Goal: Task Accomplishment & Management: Complete application form

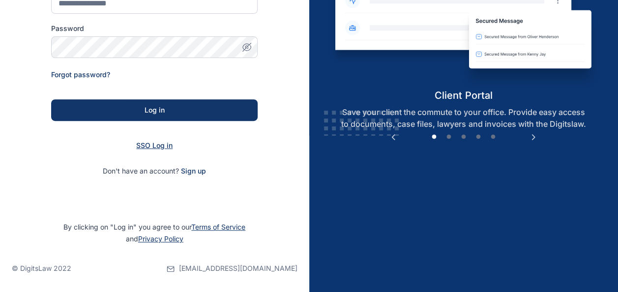
click at [150, 147] on span "SSO Log in" at bounding box center [154, 145] width 36 height 8
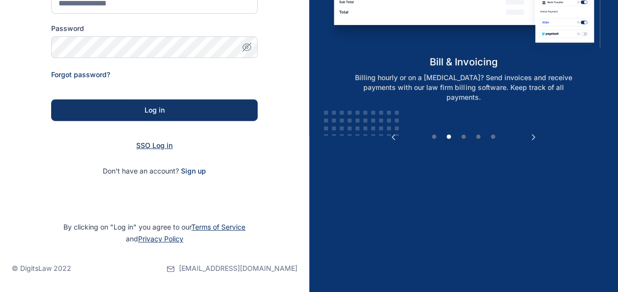
click at [152, 144] on span "SSO Log in" at bounding box center [154, 145] width 36 height 8
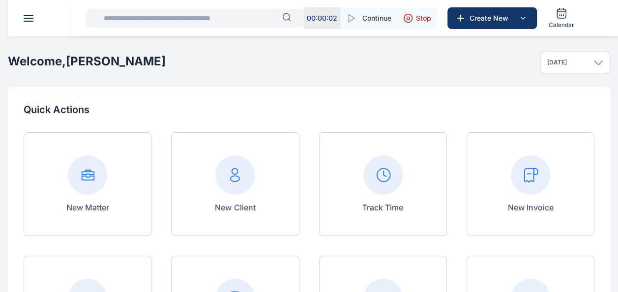
click at [505, 184] on div "New Invoice" at bounding box center [530, 184] width 128 height 104
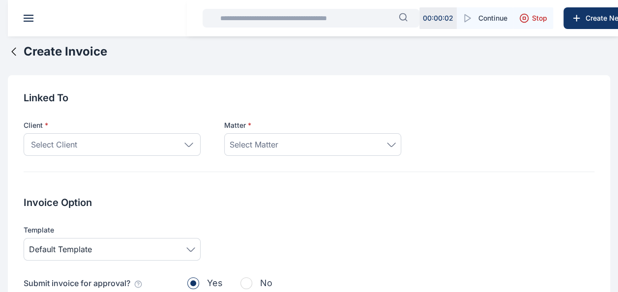
click at [106, 145] on div "Select Client" at bounding box center [112, 144] width 177 height 23
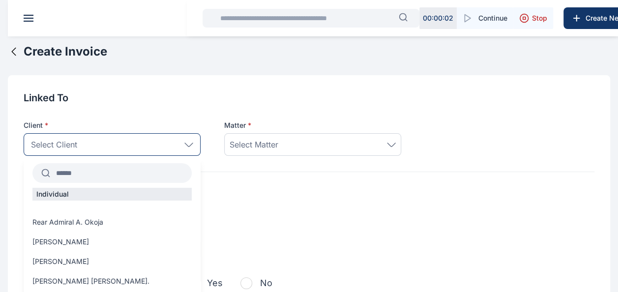
click at [101, 167] on input "text" at bounding box center [121, 173] width 142 height 18
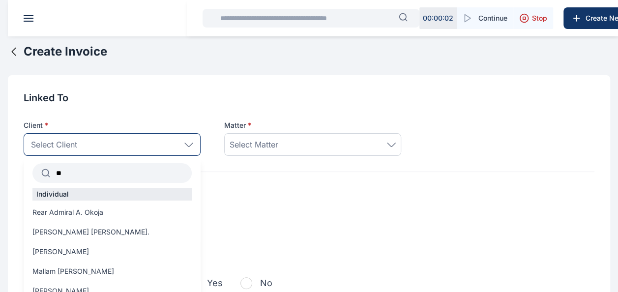
type input "*"
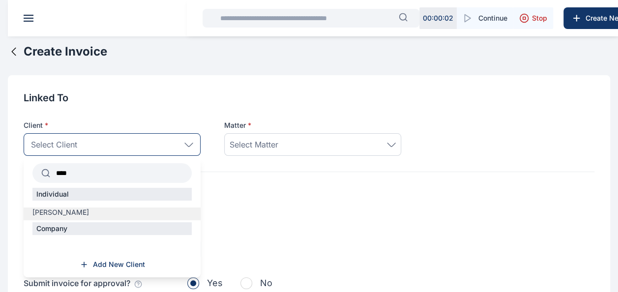
type input "****"
click at [62, 209] on span "[PERSON_NAME]" at bounding box center [60, 212] width 57 height 10
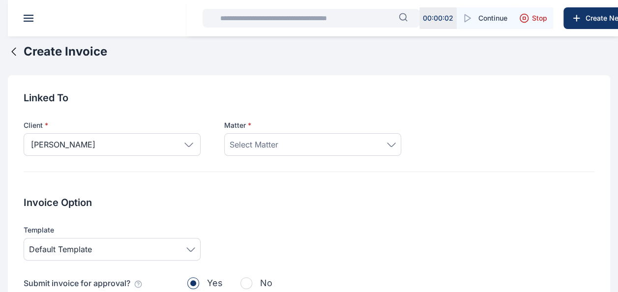
click at [307, 145] on div "Select Matter" at bounding box center [312, 145] width 166 height 12
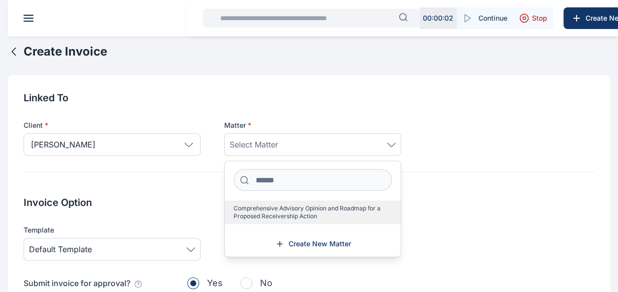
click at [305, 208] on span "Comprehensive Advisory Opinion and Roadmap for a Proposed Receivership Action" at bounding box center [308, 212] width 150 height 16
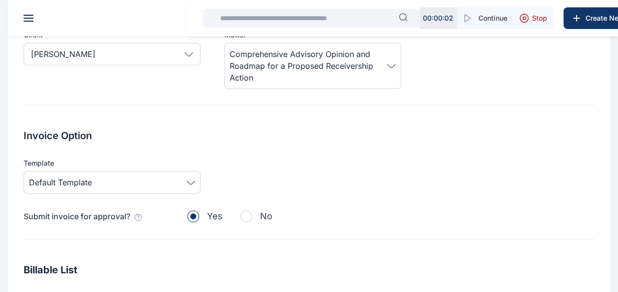
scroll to position [125, 0]
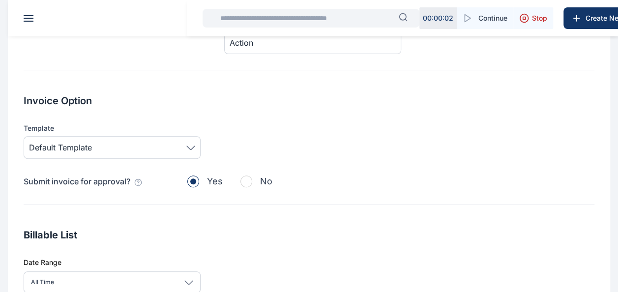
click at [104, 147] on span "Default Template" at bounding box center [112, 148] width 166 height 12
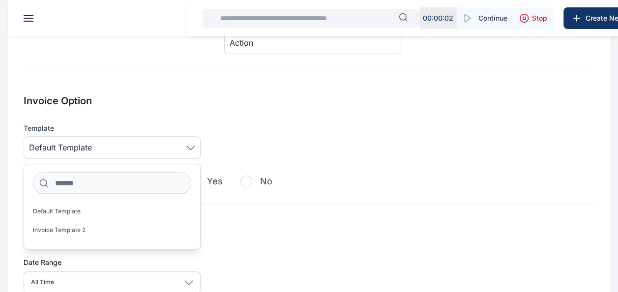
click at [172, 147] on span "Default Template" at bounding box center [112, 148] width 166 height 12
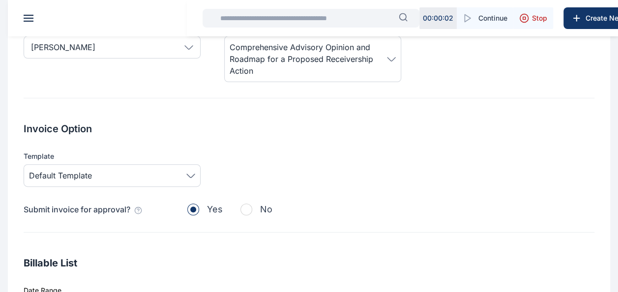
scroll to position [97, 0]
click at [148, 174] on span "Default Template" at bounding box center [112, 176] width 166 height 12
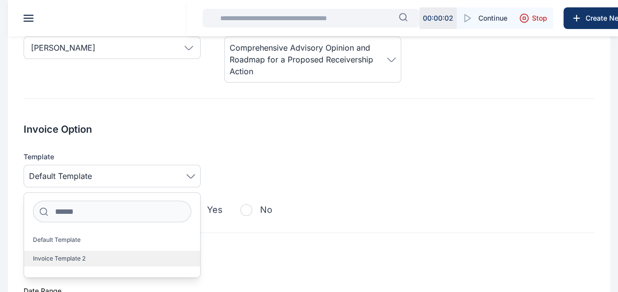
click at [91, 256] on label "Invoice Template 2" at bounding box center [112, 259] width 176 height 16
click at [245, 238] on div "Linked To Client * Cyril Ayemere **** Individual Cyril Ayemere Company Add New …" at bounding box center [309, 259] width 602 height 562
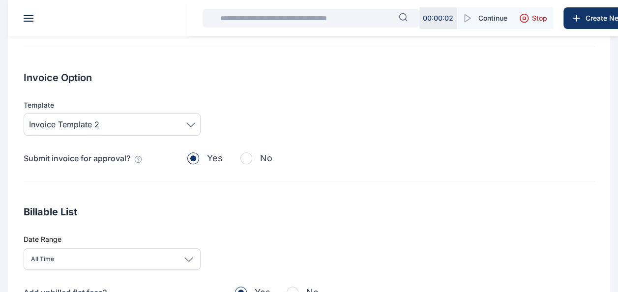
scroll to position [150, 0]
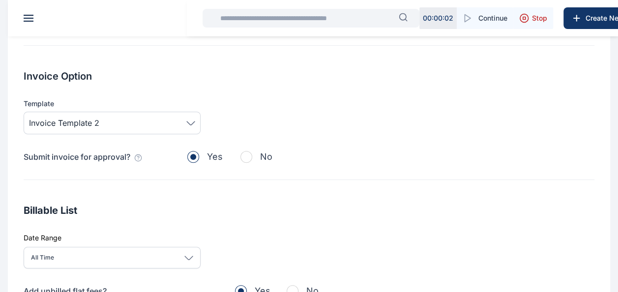
click at [124, 256] on div "All Time" at bounding box center [112, 258] width 177 height 22
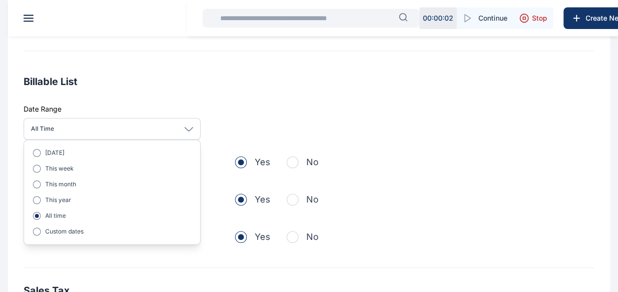
scroll to position [281, 0]
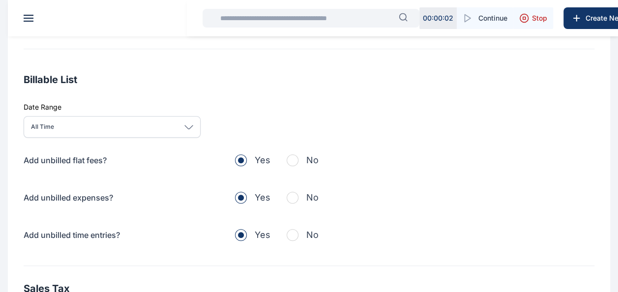
click at [356, 170] on div "Add unbilled flat fees? Yes No Add unbilled expenses? Yes No Add unbilled time …" at bounding box center [309, 197] width 570 height 88
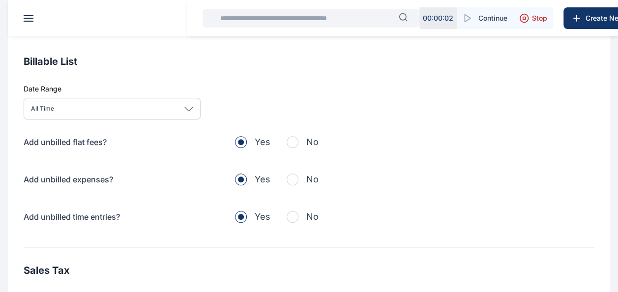
scroll to position [303, 0]
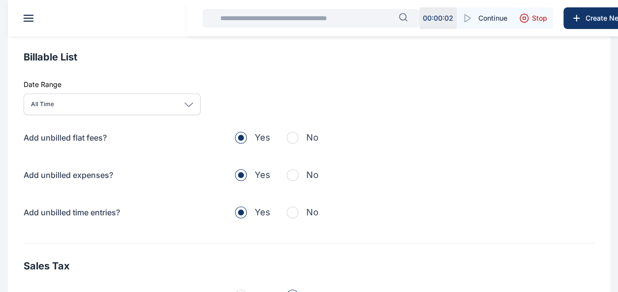
click at [295, 169] on span "button" at bounding box center [292, 175] width 12 height 12
click at [290, 139] on span "button" at bounding box center [292, 138] width 12 height 12
click at [298, 214] on button "No" at bounding box center [302, 212] width 32 height 14
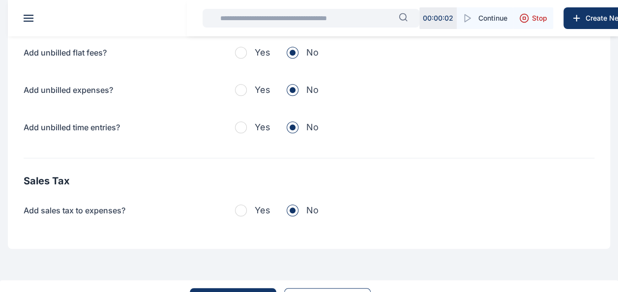
scroll to position [413, 0]
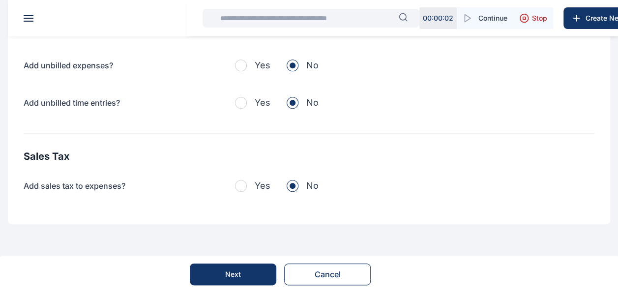
click at [246, 189] on button "Yes" at bounding box center [252, 186] width 35 height 14
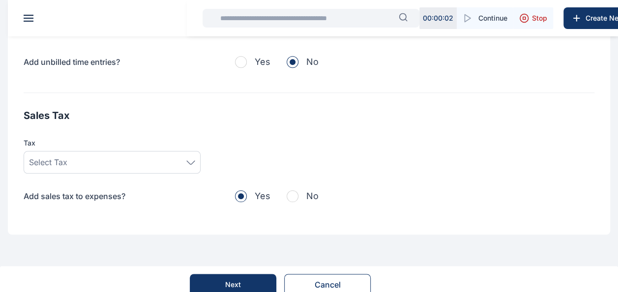
scroll to position [463, 0]
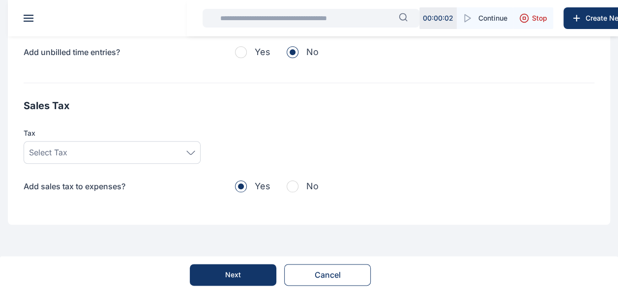
click at [155, 156] on div "Select Tax" at bounding box center [112, 152] width 166 height 12
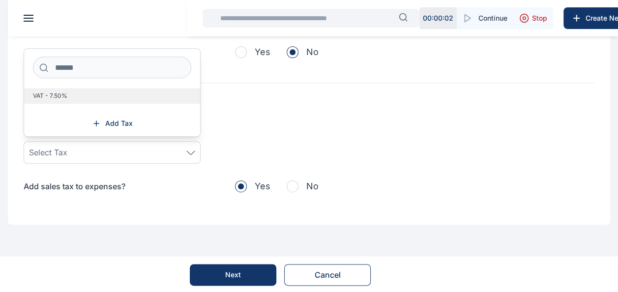
click at [85, 96] on label "VAT - 7.50%" at bounding box center [112, 96] width 176 height 16
click at [244, 272] on button "Next" at bounding box center [233, 275] width 86 height 22
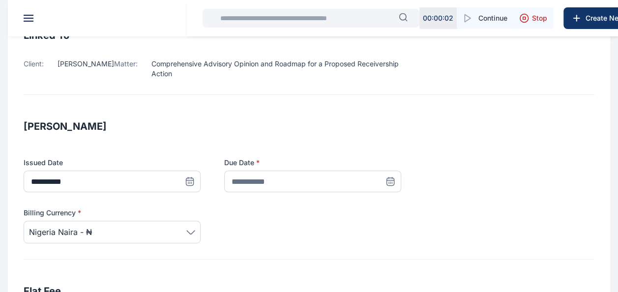
scroll to position [92, 0]
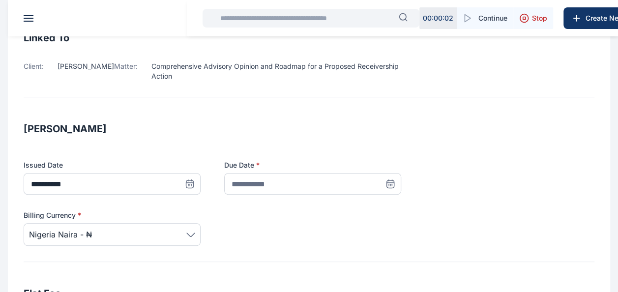
click at [387, 185] on icon at bounding box center [390, 184] width 10 height 10
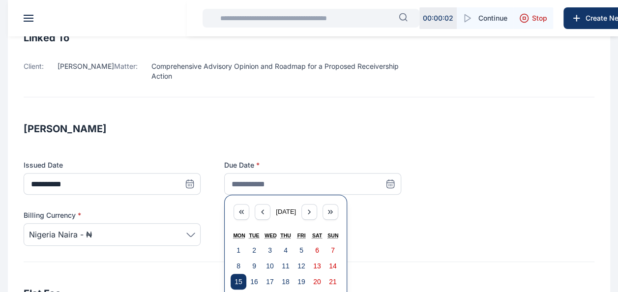
click at [239, 279] on abbr "15" at bounding box center [238, 282] width 8 height 8
type input "**********"
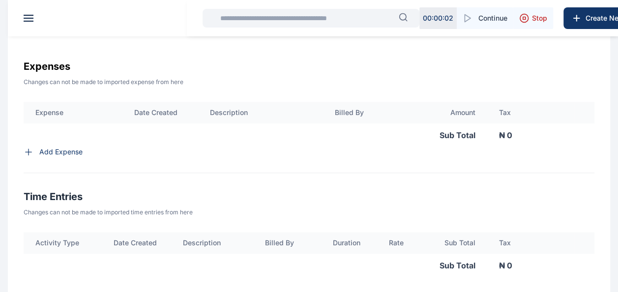
scroll to position [454, 0]
click at [441, 205] on h3 "Time Entries" at bounding box center [309, 198] width 570 height 16
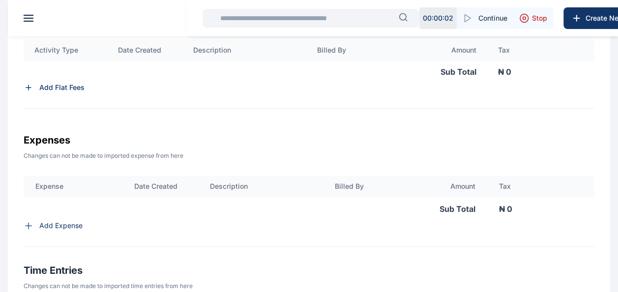
scroll to position [382, 0]
click at [50, 84] on p "Add Flat Fees" at bounding box center [61, 87] width 45 height 10
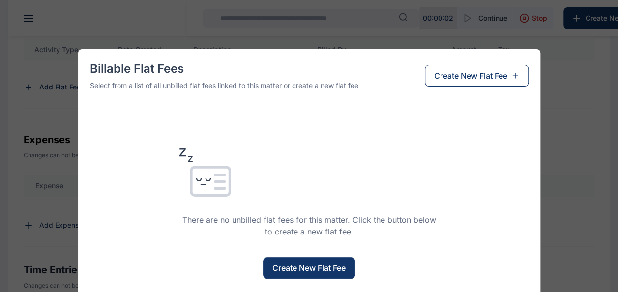
click at [304, 270] on span "Create New Flat Fee" at bounding box center [308, 268] width 73 height 12
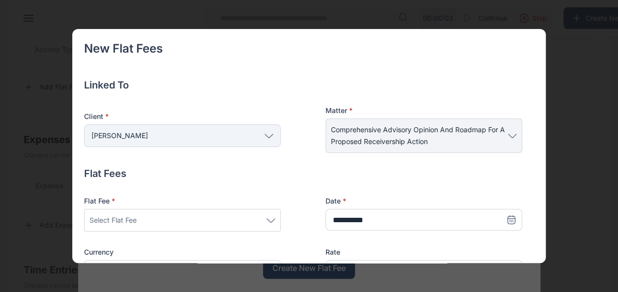
click at [171, 137] on div "[PERSON_NAME]" at bounding box center [182, 135] width 197 height 23
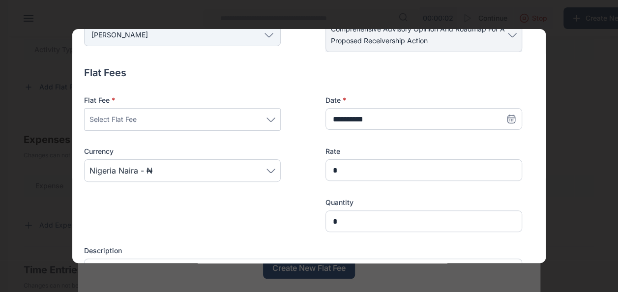
scroll to position [101, 0]
click at [176, 114] on div "Select Flat Fee" at bounding box center [182, 119] width 186 height 12
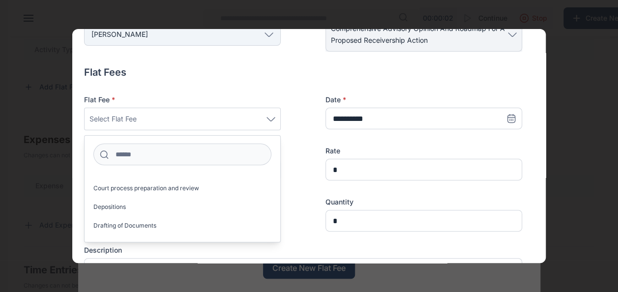
scroll to position [349, 0]
click at [160, 186] on span "Court process preparation and review" at bounding box center [146, 188] width 106 height 8
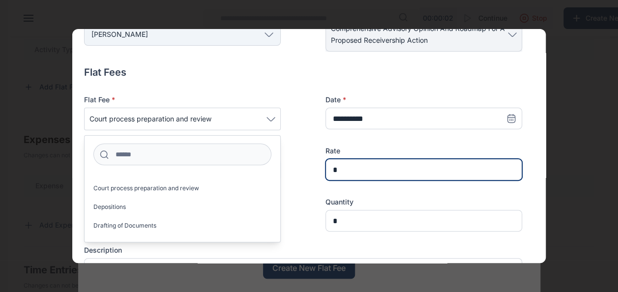
click at [342, 166] on input "*" at bounding box center [423, 170] width 197 height 22
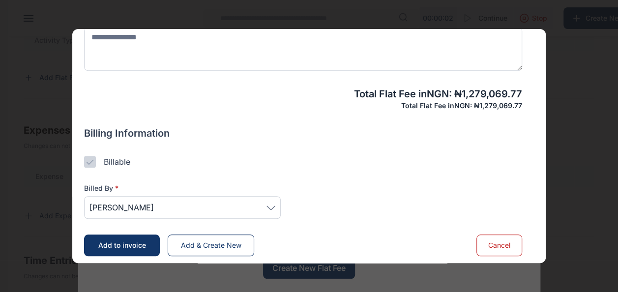
scroll to position [336, 0]
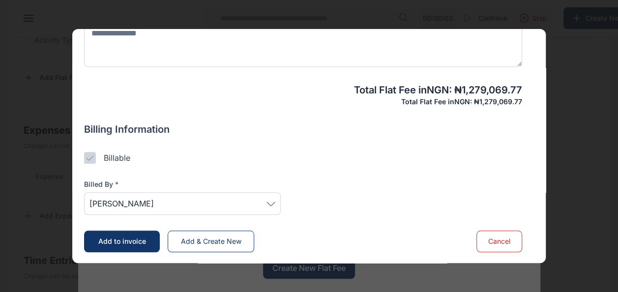
type input "**********"
click at [156, 200] on span "[PERSON_NAME]" at bounding box center [182, 204] width 186 height 12
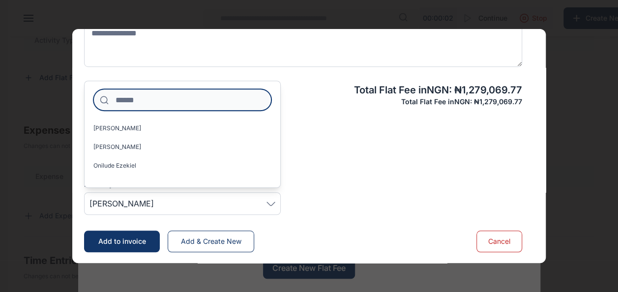
click at [127, 101] on input at bounding box center [182, 100] width 178 height 22
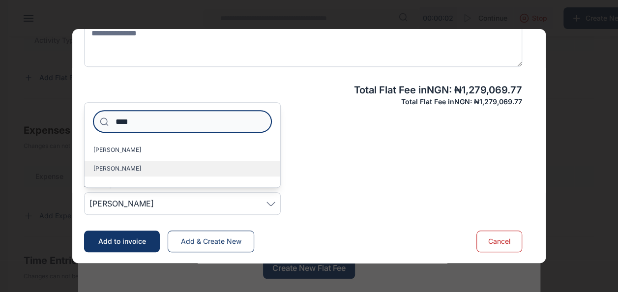
type input "****"
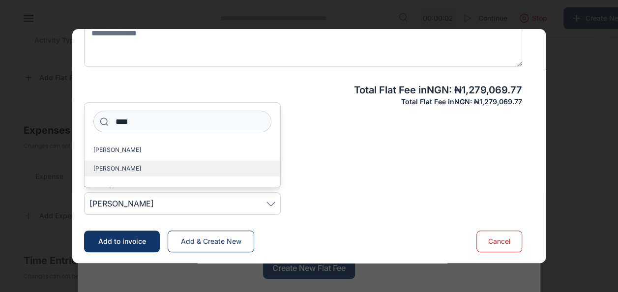
click at [123, 173] on label "[PERSON_NAME]" at bounding box center [183, 169] width 196 height 16
click at [127, 165] on span "[PERSON_NAME]" at bounding box center [117, 169] width 48 height 8
click at [160, 168] on label "[PERSON_NAME]" at bounding box center [183, 169] width 196 height 16
click at [186, 165] on label "[PERSON_NAME]" at bounding box center [183, 169] width 196 height 16
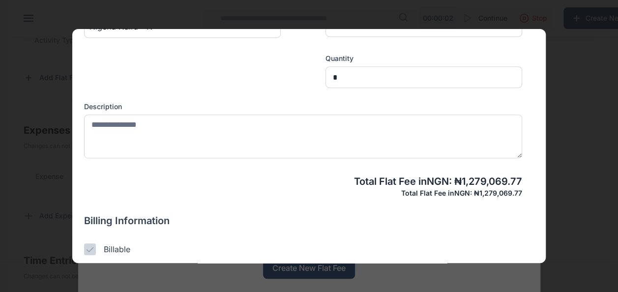
scroll to position [244, 0]
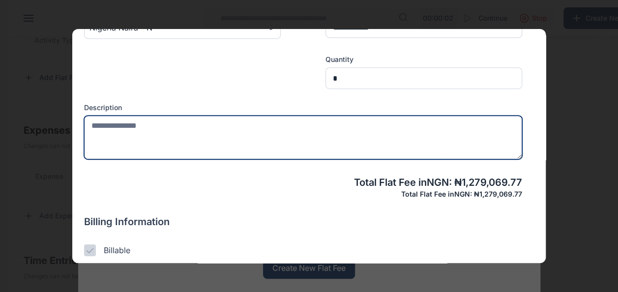
click at [166, 134] on textarea at bounding box center [303, 137] width 438 height 44
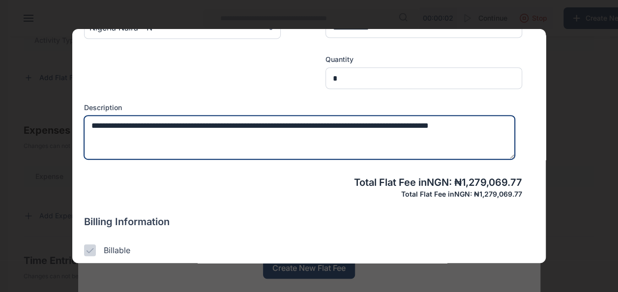
type textarea "**********"
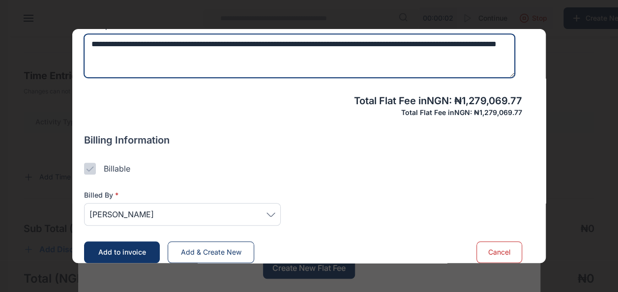
scroll to position [336, 0]
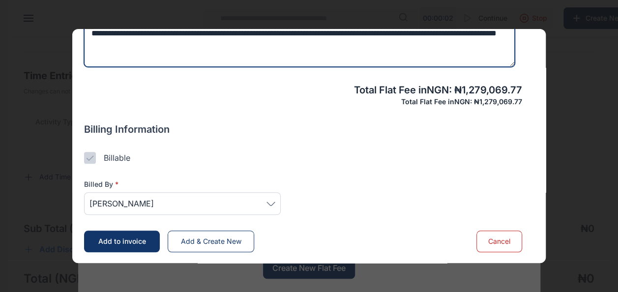
type textarea "**********"
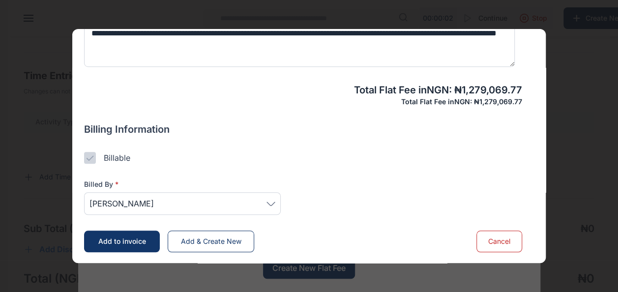
click at [129, 240] on span "Add to invoice" at bounding box center [122, 241] width 48 height 8
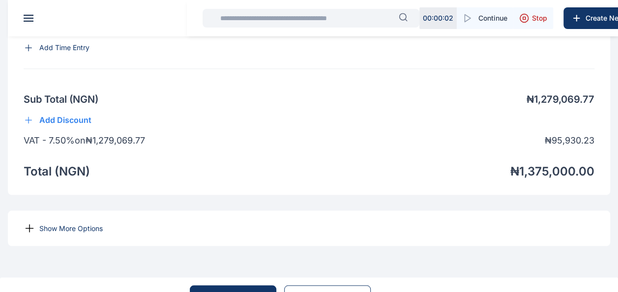
scroll to position [819, 0]
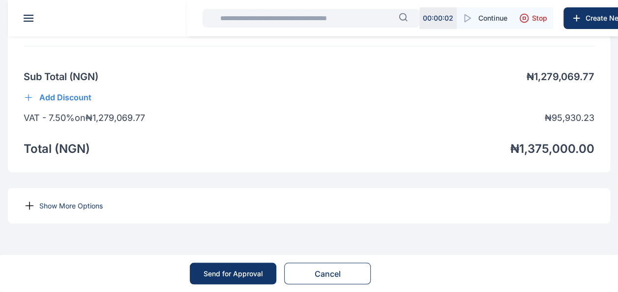
click at [70, 207] on p "Show More Options" at bounding box center [70, 205] width 63 height 10
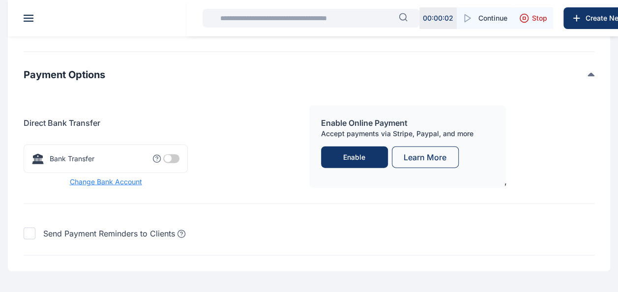
scroll to position [1070, 0]
click at [174, 162] on span at bounding box center [171, 157] width 16 height 9
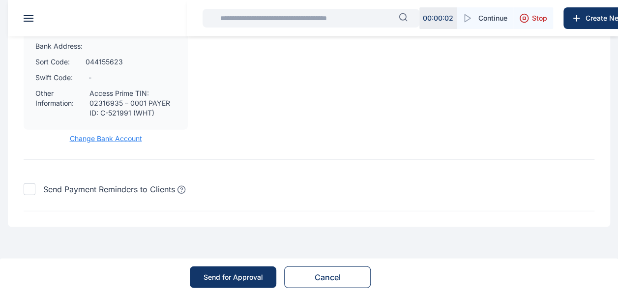
scroll to position [1321, 0]
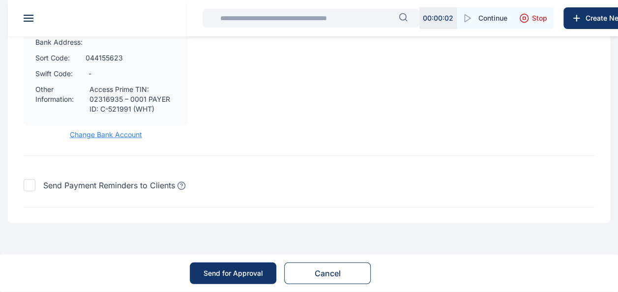
click at [34, 188] on div at bounding box center [30, 185] width 12 height 12
click at [31, 188] on div at bounding box center [30, 185] width 12 height 12
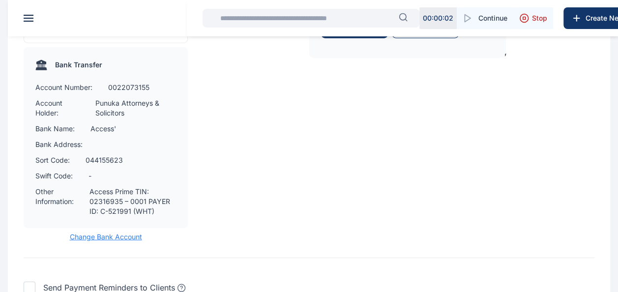
scroll to position [1205, 0]
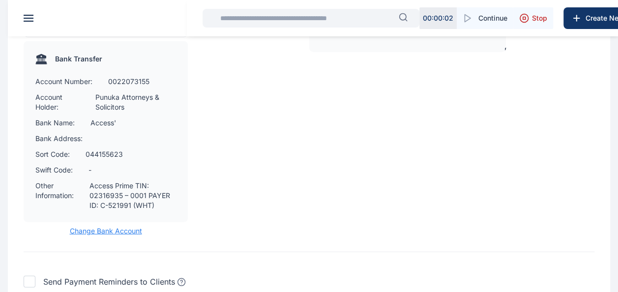
click at [101, 236] on span "Change Bank Account" at bounding box center [106, 231] width 164 height 10
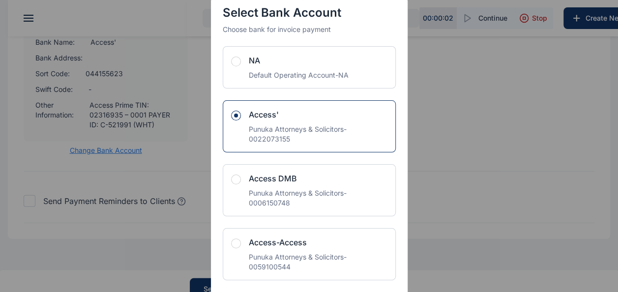
scroll to position [2, 0]
click at [294, 135] on div "Punuka Attorneys & Solicitors - 0022073155" at bounding box center [318, 135] width 139 height 20
click at [494, 155] on div "Select Bank Account Choose bank for invoice payment NA Default Operating Accoun…" at bounding box center [309, 146] width 618 height 292
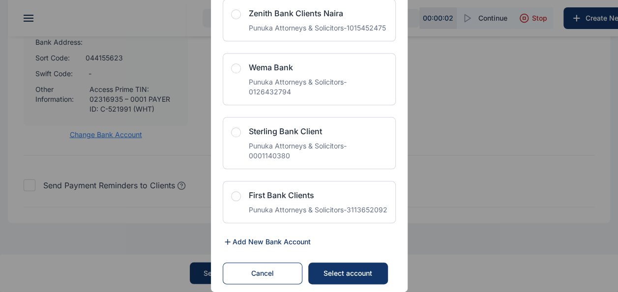
scroll to position [2390, 0]
click at [342, 268] on div "Select account" at bounding box center [347, 273] width 60 height 10
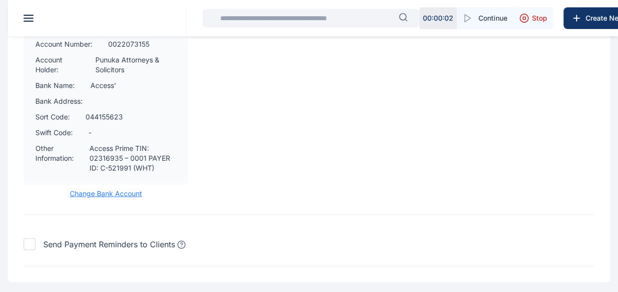
scroll to position [1321, 0]
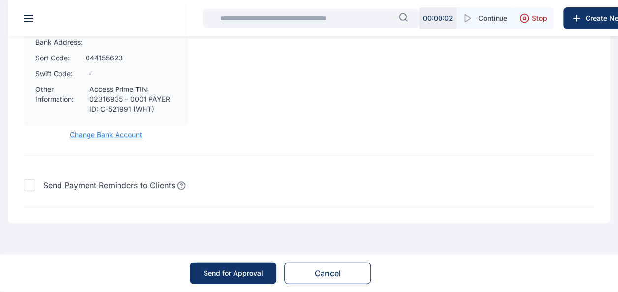
click at [226, 273] on div "Send for Approval" at bounding box center [232, 273] width 59 height 10
click at [221, 271] on div "Send for Approval" at bounding box center [232, 273] width 59 height 10
click at [230, 274] on div "Send for Approval" at bounding box center [232, 273] width 59 height 10
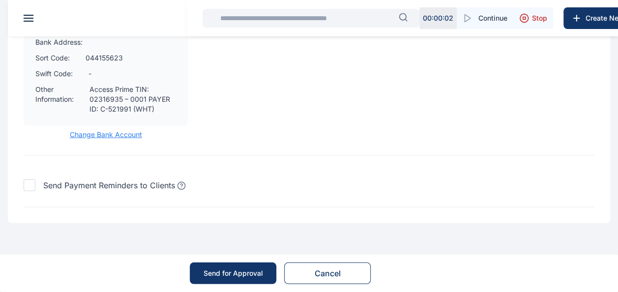
click at [230, 274] on div "Send for Approval" at bounding box center [232, 273] width 59 height 10
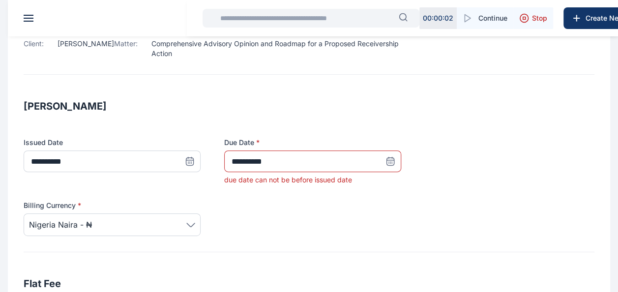
scroll to position [114, 0]
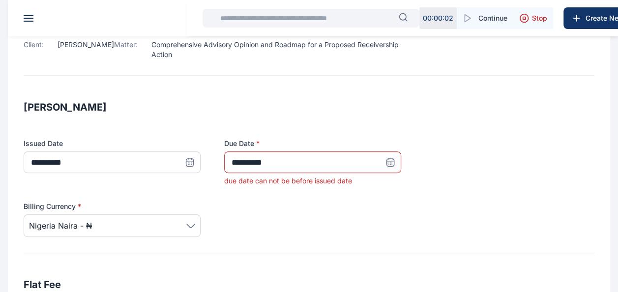
click at [387, 164] on icon at bounding box center [390, 162] width 7 height 7
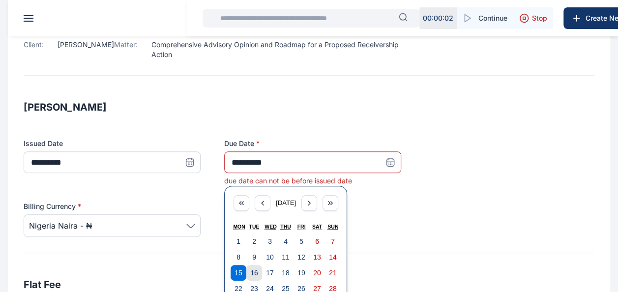
click at [255, 269] on abbr "16" at bounding box center [254, 273] width 8 height 8
type input "**********"
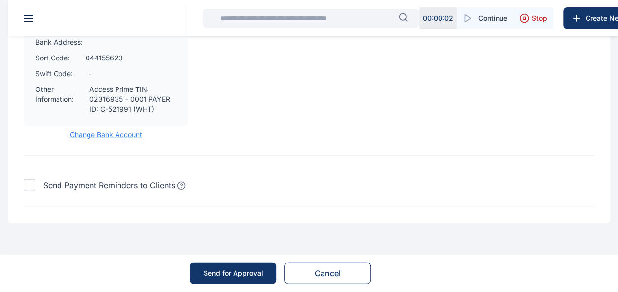
scroll to position [1321, 0]
click at [235, 269] on div "Send for Approval" at bounding box center [232, 273] width 59 height 10
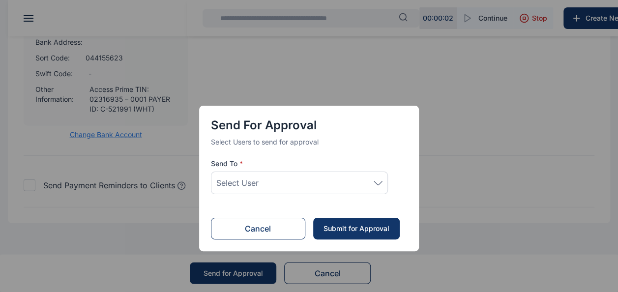
click at [267, 186] on div "Select User" at bounding box center [299, 183] width 166 height 12
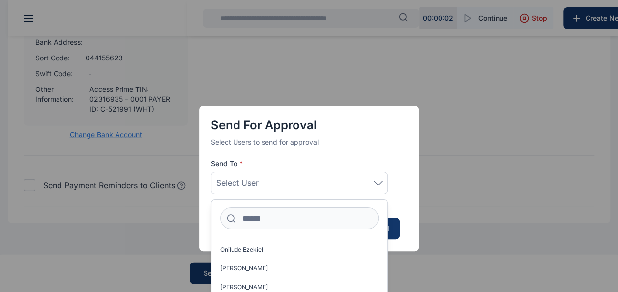
scroll to position [14, 0]
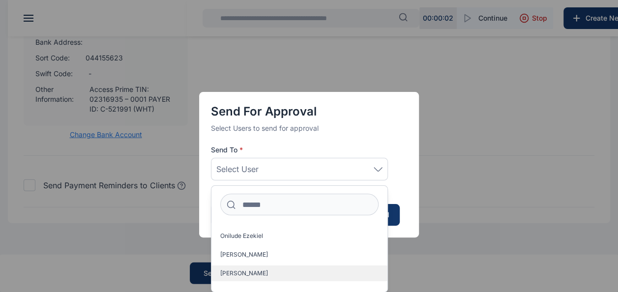
click at [253, 272] on span "[PERSON_NAME]" at bounding box center [244, 273] width 48 height 8
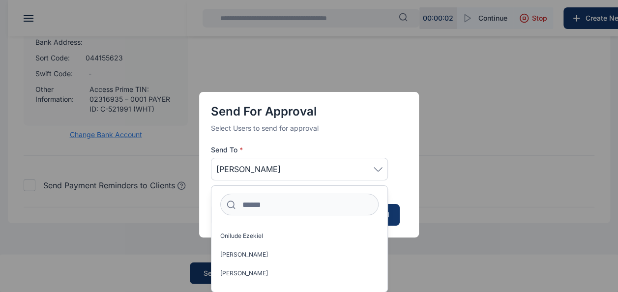
click at [409, 254] on div "Send for Approval Select Users to send for approval Send To * Idigbe Elizabeth …" at bounding box center [309, 156] width 220 height 243
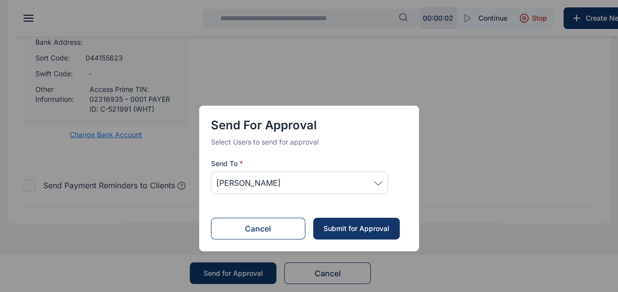
click at [409, 254] on div "Send for Approval Select Users to send for approval Send To * Idigbe Elizabeth …" at bounding box center [309, 170] width 220 height 243
drag, startPoint x: 409, startPoint y: 254, endPoint x: 355, endPoint y: 228, distance: 59.6
click at [355, 228] on div "Submit for Approval" at bounding box center [355, 229] width 67 height 10
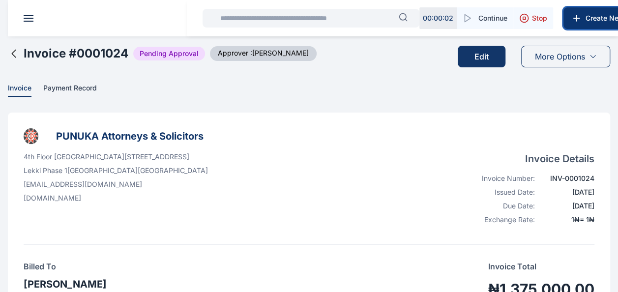
click at [591, 23] on span "Create New" at bounding box center [606, 18] width 51 height 10
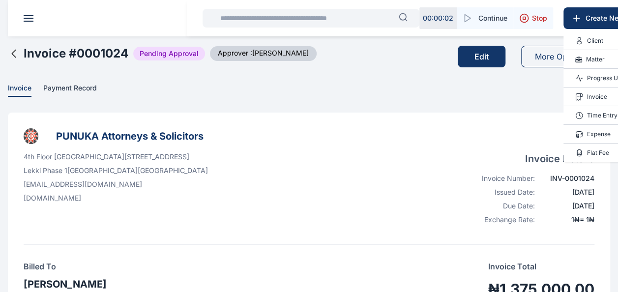
click at [594, 97] on p "Invoice" at bounding box center [597, 97] width 20 height 10
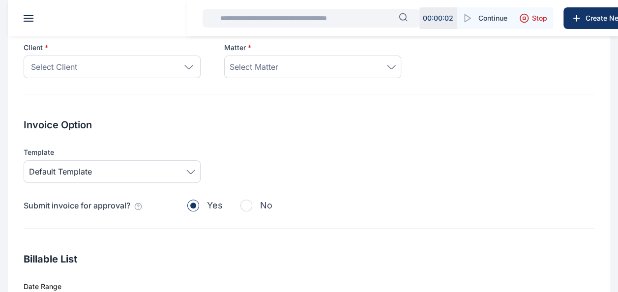
scroll to position [78, 0]
click at [146, 72] on div "Select Client" at bounding box center [112, 66] width 177 height 23
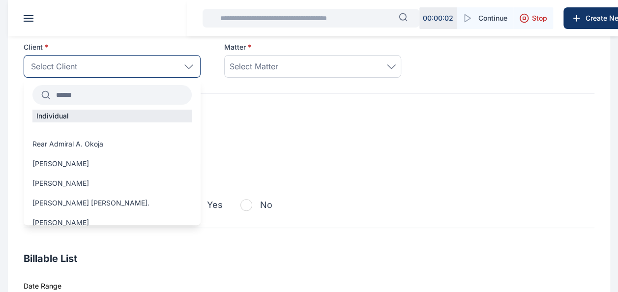
click at [106, 87] on input "text" at bounding box center [121, 95] width 142 height 18
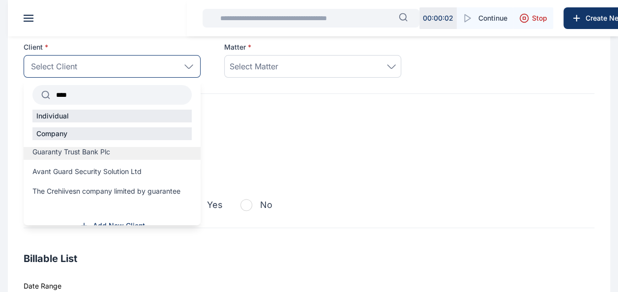
type input "****"
click at [85, 154] on span "Guaranty Trust Bank Plc" at bounding box center [71, 152] width 78 height 10
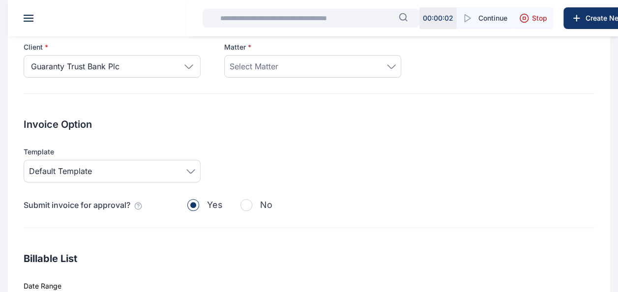
click at [276, 65] on span "Select Matter" at bounding box center [253, 66] width 49 height 12
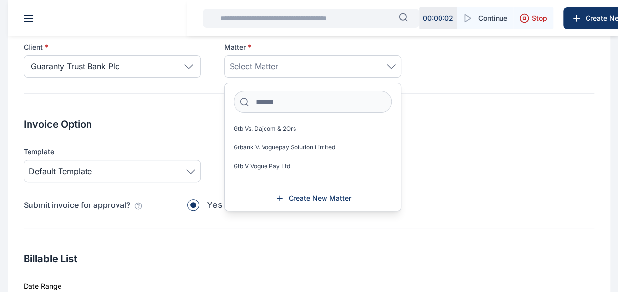
scroll to position [752, 0]
click at [289, 144] on span "Gtbank V. Voguepay Solution Limited" at bounding box center [284, 148] width 102 height 8
click at [432, 115] on div "Linked To Client * Guaranty Trust Bank Plc **** Individual Company Guaranty Tru…" at bounding box center [309, 266] width 602 height 538
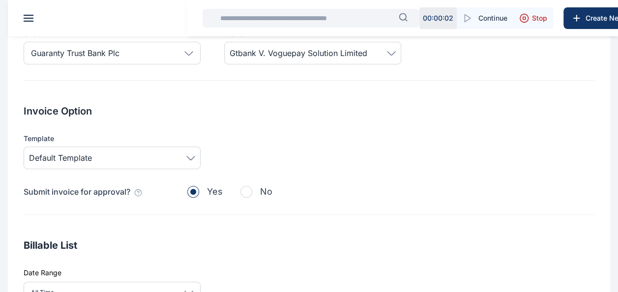
scroll to position [92, 0]
click at [151, 168] on div "Invoice Option Template Default Template Submit invoice for approval? Yes No" at bounding box center [309, 159] width 570 height 111
click at [105, 164] on div "Default Template" at bounding box center [112, 157] width 177 height 23
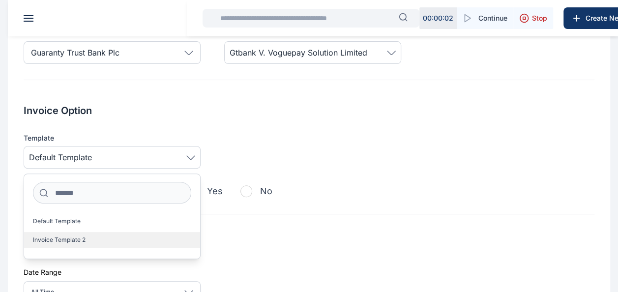
click at [72, 243] on span "Invoice Template 2" at bounding box center [59, 240] width 53 height 8
click at [102, 239] on label "Invoice Template 2" at bounding box center [112, 240] width 176 height 16
click at [124, 239] on label "Invoice Template 2" at bounding box center [112, 240] width 176 height 16
click at [88, 241] on label "Invoice Template 2" at bounding box center [112, 240] width 176 height 16
click at [67, 239] on span "Invoice Template 2" at bounding box center [59, 240] width 53 height 8
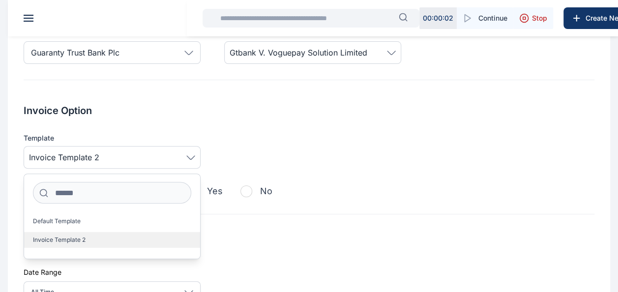
click at [144, 240] on label "Invoice Template 2" at bounding box center [112, 240] width 176 height 16
click at [59, 239] on span "Invoice Template 2" at bounding box center [59, 240] width 53 height 8
click at [290, 232] on div "Linked To Client * Guaranty Trust Bank Plc **** Individual Company Guaranty Tru…" at bounding box center [309, 252] width 602 height 538
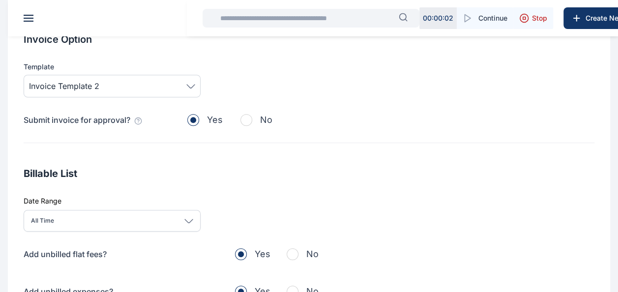
scroll to position [164, 0]
click at [152, 218] on div "All Time" at bounding box center [112, 220] width 177 height 22
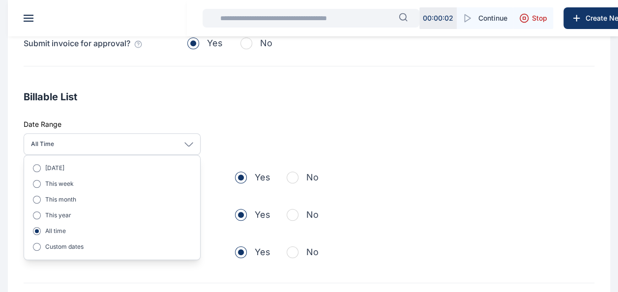
scroll to position [240, 0]
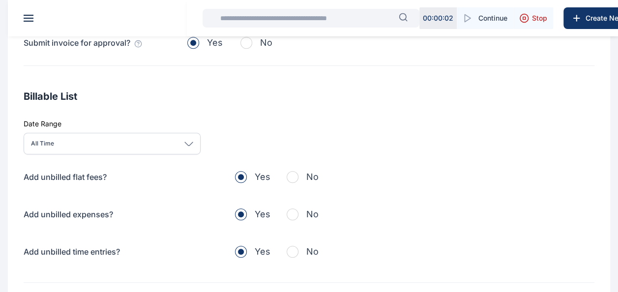
click at [314, 126] on div "Billable List Date Range All Time Today This week This month This year All time…" at bounding box center [309, 185] width 570 height 193
click at [293, 180] on span "button" at bounding box center [292, 177] width 12 height 12
click at [293, 209] on span "button" at bounding box center [292, 214] width 12 height 12
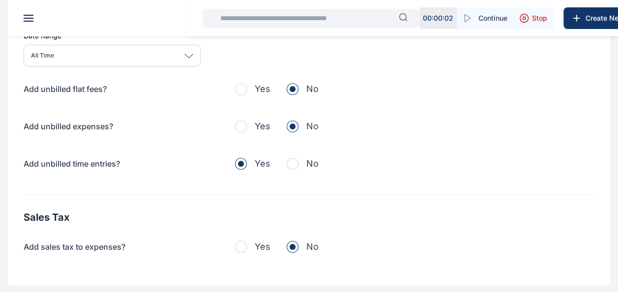
scroll to position [329, 0]
click at [293, 158] on span "button" at bounding box center [292, 163] width 12 height 12
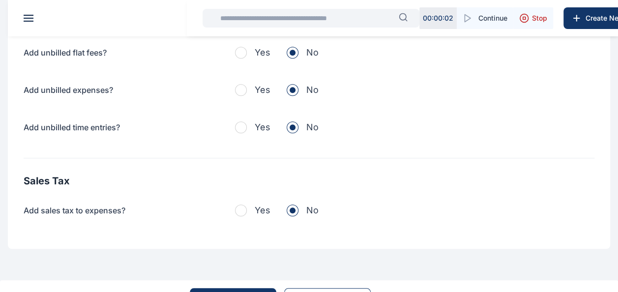
scroll to position [366, 0]
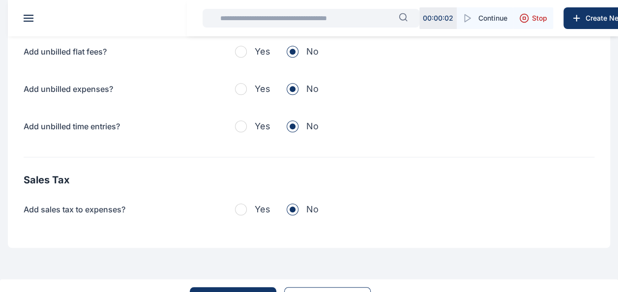
click at [247, 209] on button "Yes" at bounding box center [252, 209] width 35 height 14
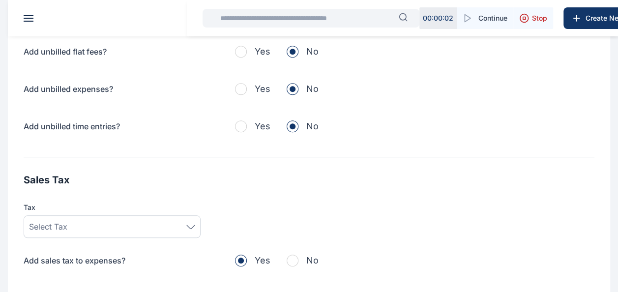
click at [153, 221] on div "Select Tax" at bounding box center [112, 227] width 166 height 12
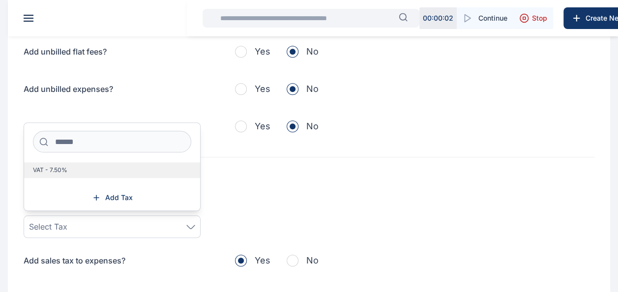
click at [79, 170] on label "VAT - 7.50%" at bounding box center [112, 170] width 176 height 16
click at [124, 173] on label "VAT - 7.50%" at bounding box center [112, 170] width 176 height 16
click at [66, 167] on span "VAT - 7.50%" at bounding box center [50, 170] width 34 height 8
click at [267, 168] on div "Linked To Client * Guaranty Trust Bank Plc **** Individual Company Guaranty Tru…" at bounding box center [309, 4] width 602 height 589
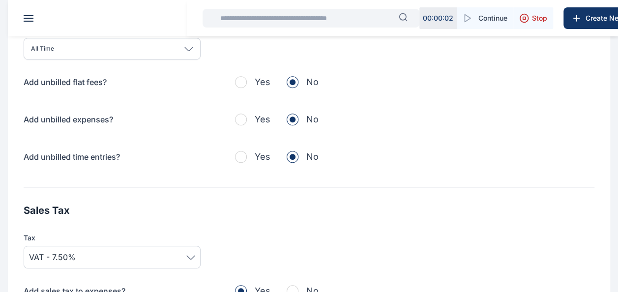
scroll to position [336, 0]
click at [241, 116] on span "button" at bounding box center [241, 119] width 12 height 12
click at [289, 120] on span "button" at bounding box center [292, 119] width 12 height 12
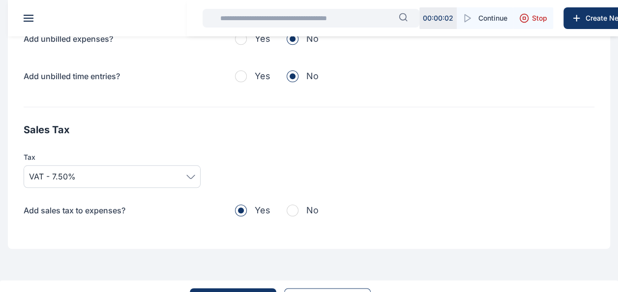
scroll to position [440, 0]
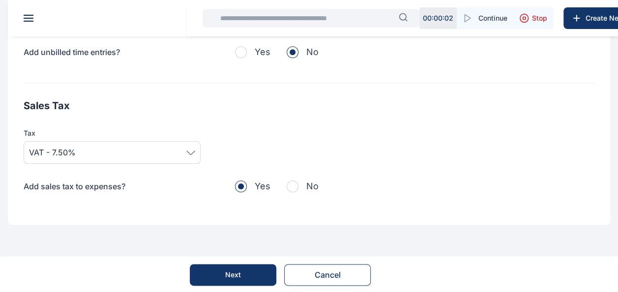
click at [221, 273] on button "Next" at bounding box center [233, 275] width 86 height 22
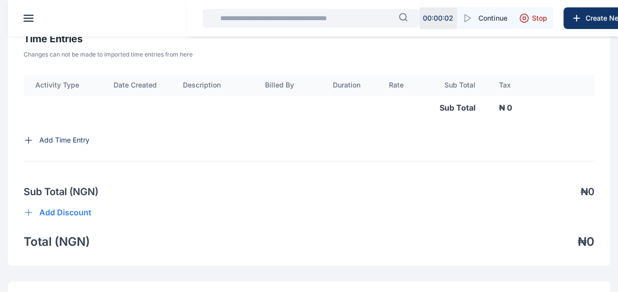
scroll to position [603, 0]
click at [47, 145] on p "Add Time Entry" at bounding box center [64, 140] width 50 height 10
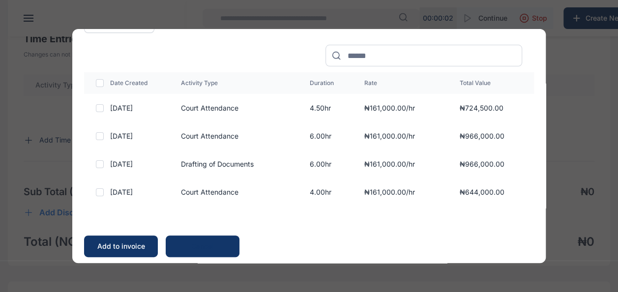
scroll to position [69, 0]
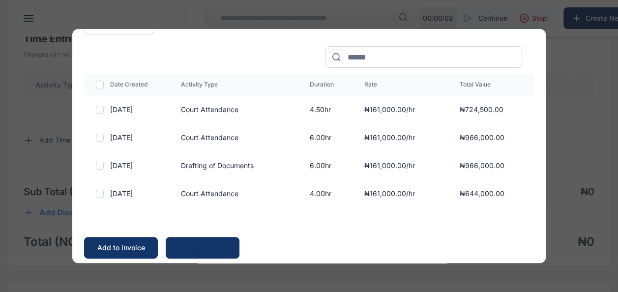
click at [117, 246] on div "Add to invoice" at bounding box center [121, 248] width 54 height 10
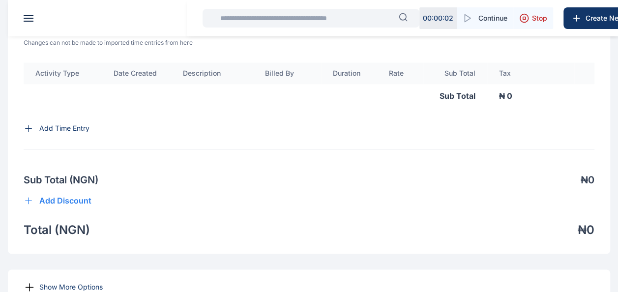
scroll to position [596, 0]
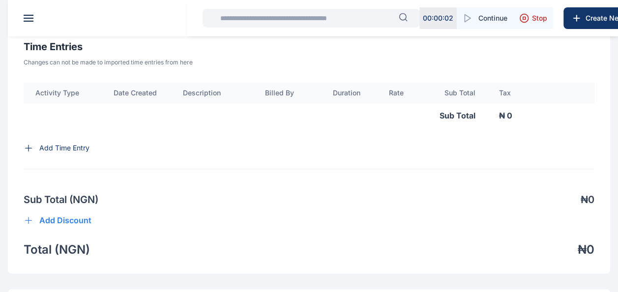
click at [28, 153] on icon at bounding box center [29, 148] width 10 height 10
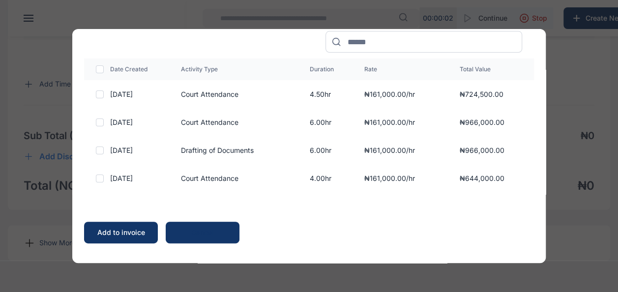
scroll to position [661, 0]
click at [111, 223] on button "Add to invoice" at bounding box center [121, 233] width 74 height 22
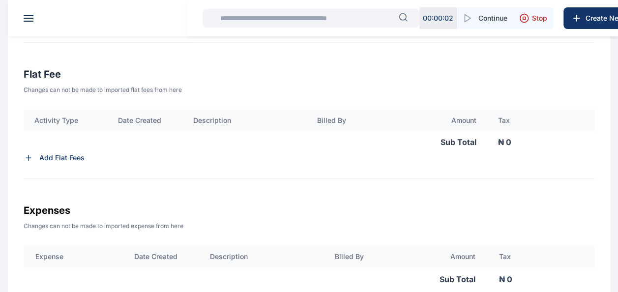
scroll to position [301, 0]
click at [51, 155] on p "Add Flat Fees" at bounding box center [61, 159] width 45 height 10
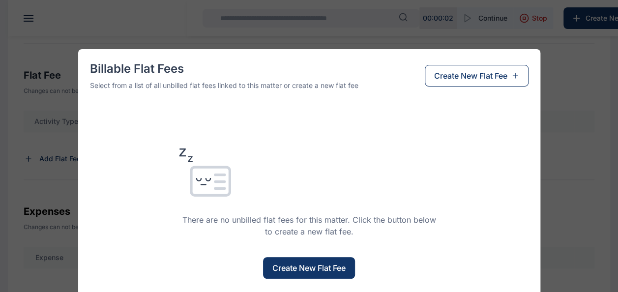
click at [295, 267] on span "Create New Flat Fee" at bounding box center [308, 268] width 73 height 12
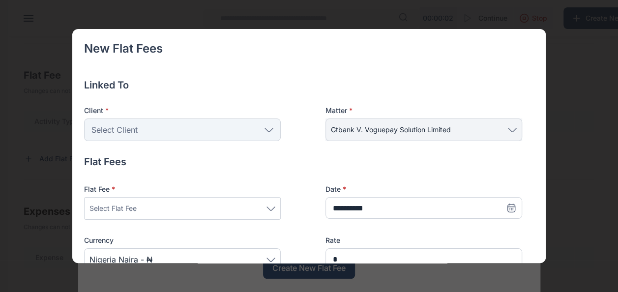
click at [199, 137] on div "Select Client" at bounding box center [182, 129] width 197 height 23
click at [202, 176] on div "**********" at bounding box center [303, 274] width 438 height 239
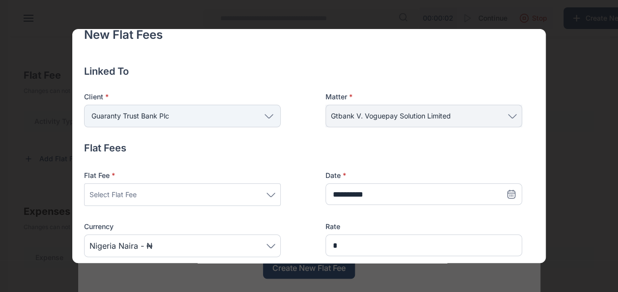
click at [144, 191] on div "Select Flat Fee" at bounding box center [182, 195] width 186 height 12
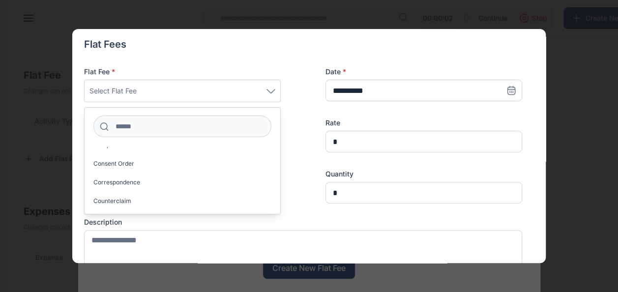
scroll to position [272, 0]
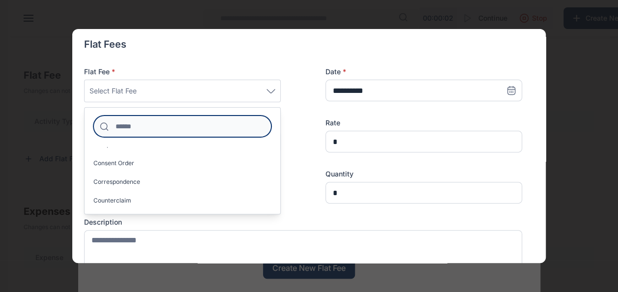
click at [128, 128] on input at bounding box center [182, 126] width 178 height 22
type input "*"
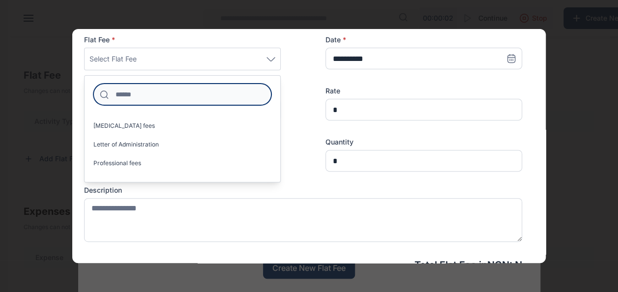
scroll to position [156, 0]
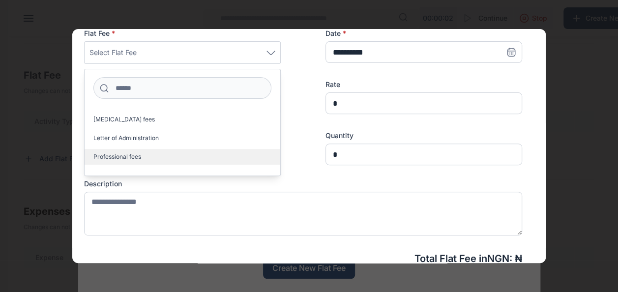
click at [144, 155] on label "Professional fees" at bounding box center [183, 157] width 196 height 16
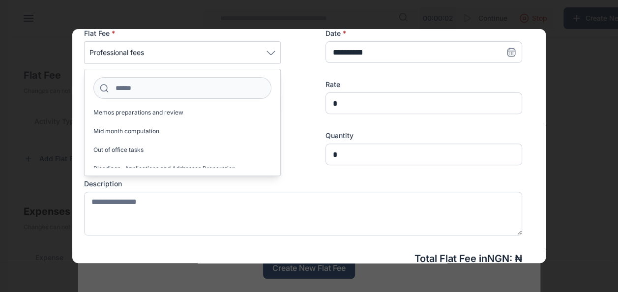
scroll to position [110, 0]
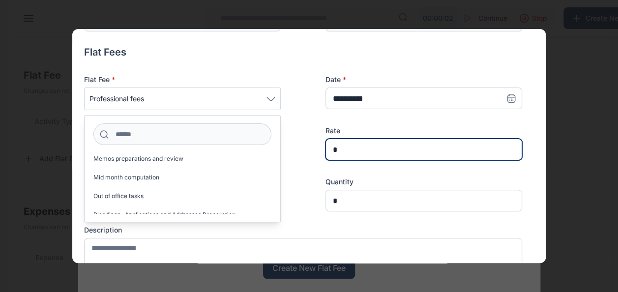
click at [342, 150] on input "*" at bounding box center [423, 150] width 197 height 22
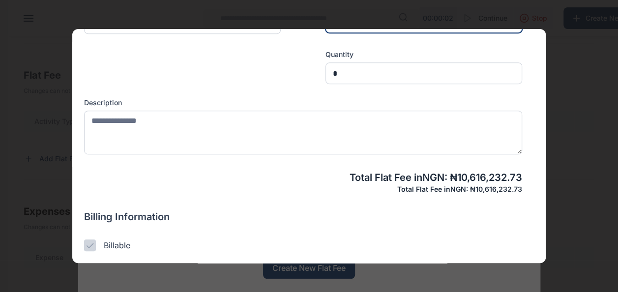
scroll to position [232, 0]
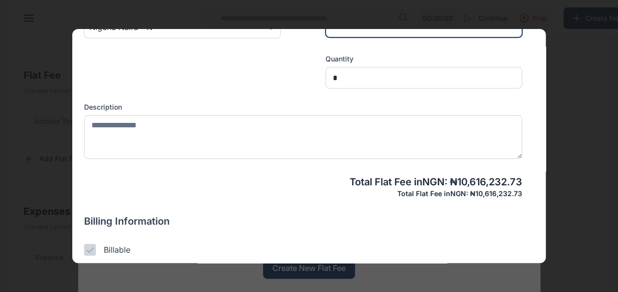
type input "**********"
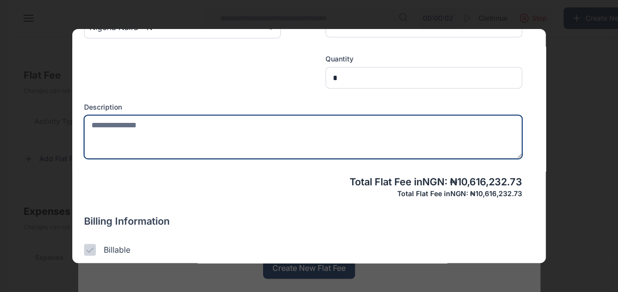
click at [177, 138] on textarea at bounding box center [303, 137] width 438 height 44
type textarea "**********"
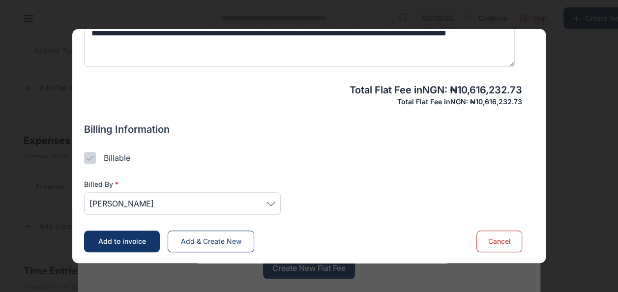
scroll to position [371, 0]
type textarea "**********"
click at [171, 206] on span "[PERSON_NAME]" at bounding box center [182, 204] width 186 height 12
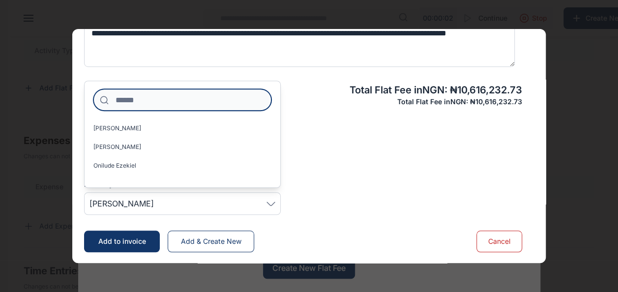
click at [143, 102] on input at bounding box center [182, 100] width 178 height 22
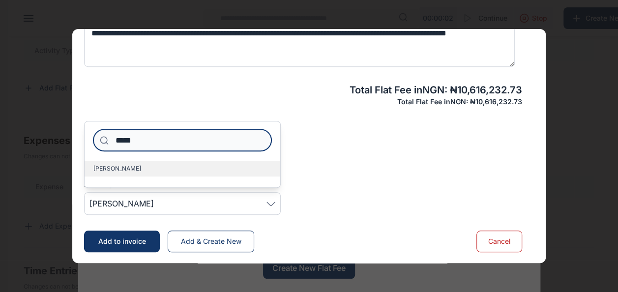
type input "*****"
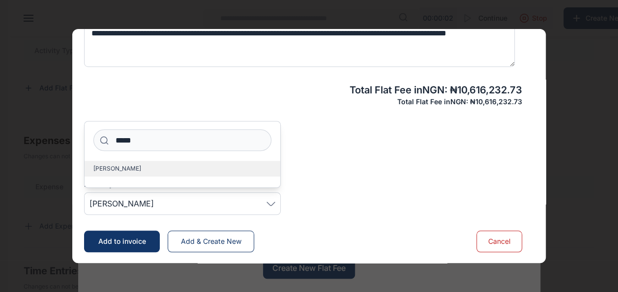
click at [185, 168] on label "[PERSON_NAME]" at bounding box center [183, 169] width 196 height 16
click at [339, 181] on div "Billed By * [PERSON_NAME] ***** [PERSON_NAME]" at bounding box center [303, 189] width 438 height 51
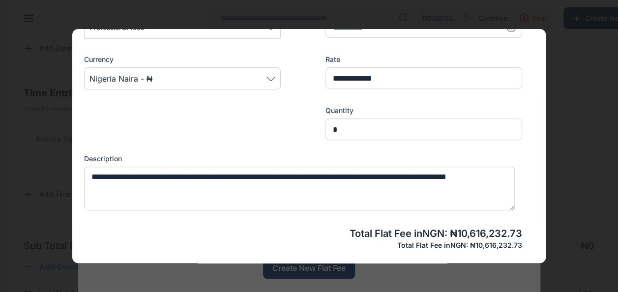
scroll to position [181, 0]
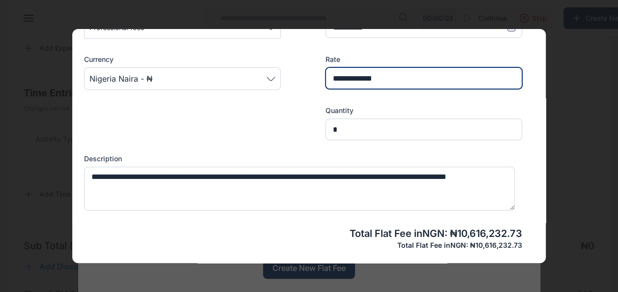
click at [357, 77] on input "**********" at bounding box center [423, 78] width 197 height 22
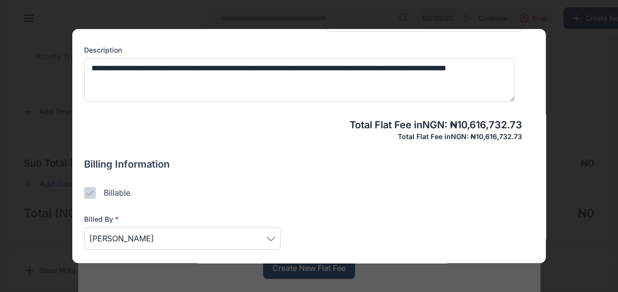
scroll to position [290, 0]
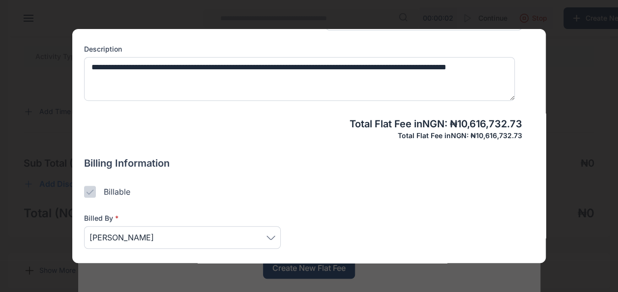
type input "**********"
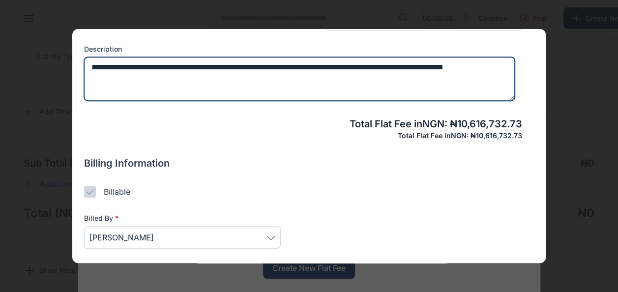
type textarea "**********"
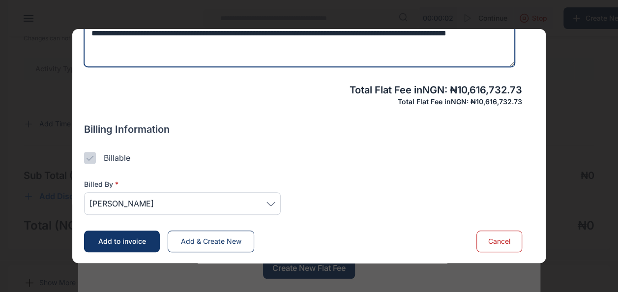
scroll to position [680, 0]
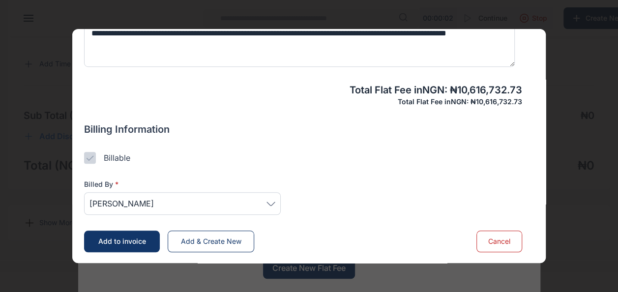
click at [113, 241] on span "Add to invoice" at bounding box center [122, 241] width 48 height 8
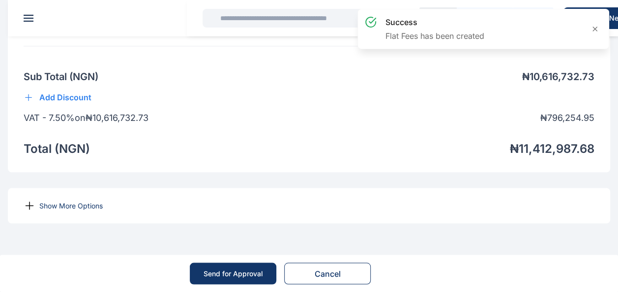
scroll to position [809, 0]
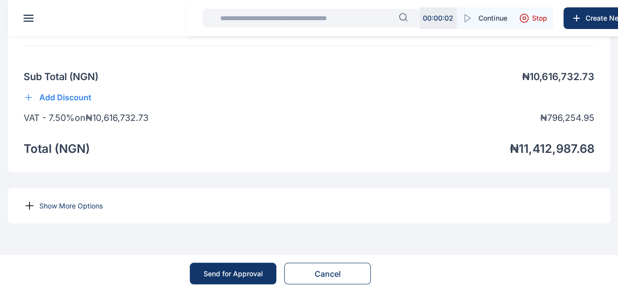
click at [57, 211] on div "Show More Options" at bounding box center [309, 205] width 602 height 35
click at [40, 203] on p "Show More Options" at bounding box center [70, 205] width 63 height 10
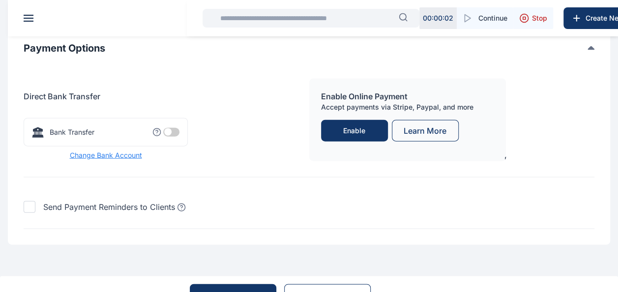
scroll to position [1077, 0]
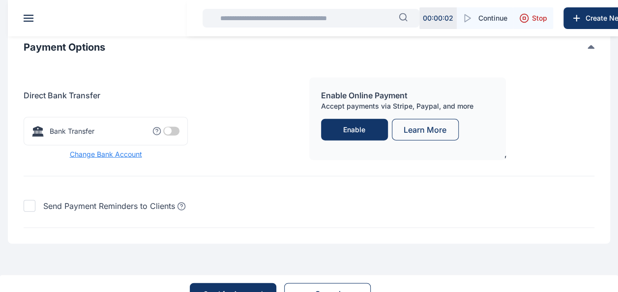
click at [175, 136] on span at bounding box center [171, 131] width 16 height 9
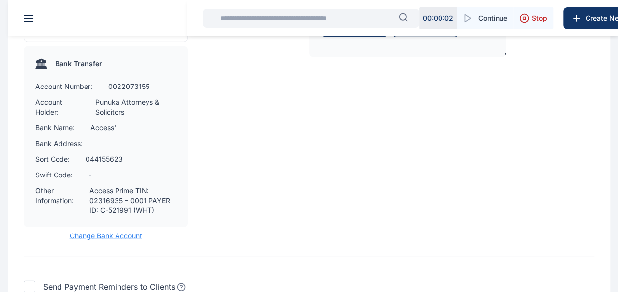
scroll to position [1186, 0]
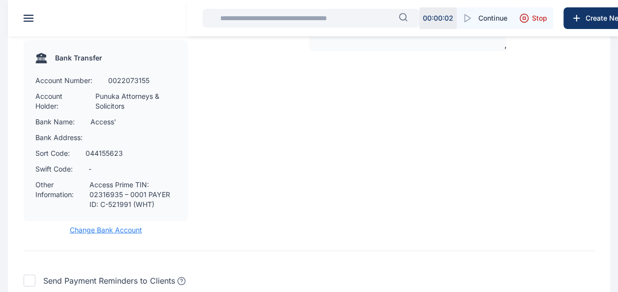
click at [100, 235] on span "Change Bank Account" at bounding box center [106, 230] width 164 height 10
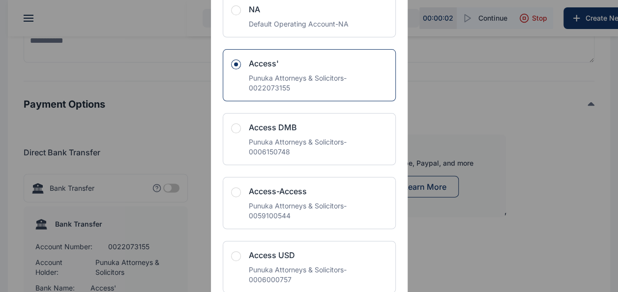
scroll to position [55, 0]
click at [288, 73] on div "Punuka Attorneys & Solicitors - 0022073155" at bounding box center [318, 83] width 139 height 20
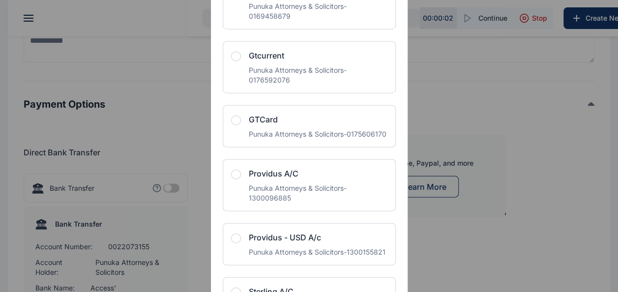
scroll to position [1232, 0]
click at [288, 85] on div "Punuka Attorneys & Solicitors - 0176592076" at bounding box center [318, 75] width 139 height 20
click at [231, 61] on span "button" at bounding box center [236, 56] width 10 height 10
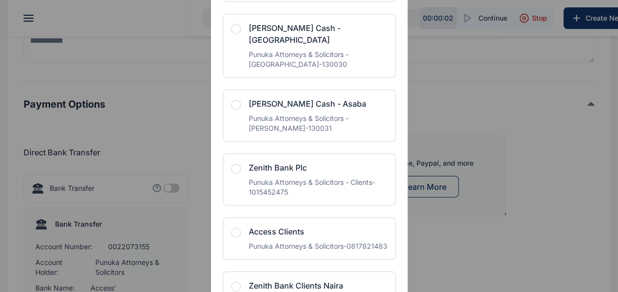
scroll to position [2007, 0]
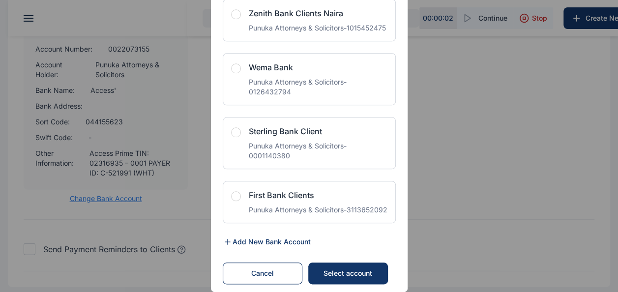
scroll to position [1221, 0]
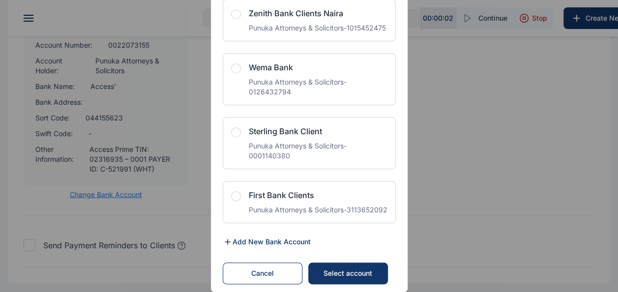
click at [345, 271] on div "Select account" at bounding box center [347, 273] width 60 height 10
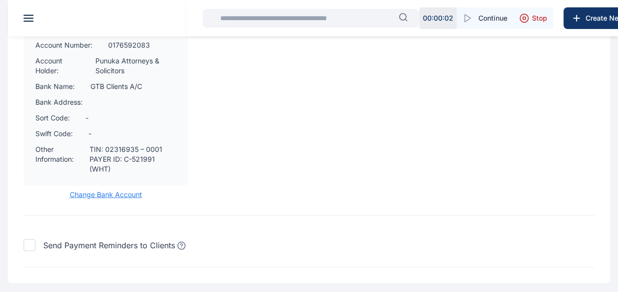
click at [111, 199] on span "Change Bank Account" at bounding box center [106, 195] width 164 height 10
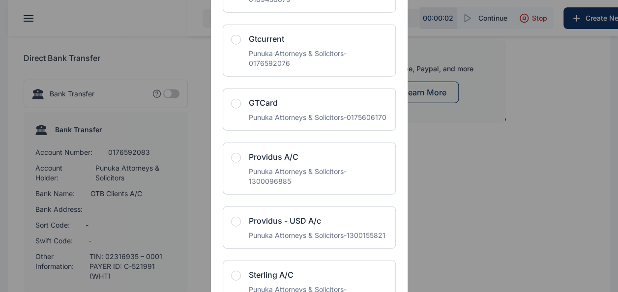
scroll to position [1247, 0]
click at [231, 46] on span "button" at bounding box center [236, 41] width 10 height 10
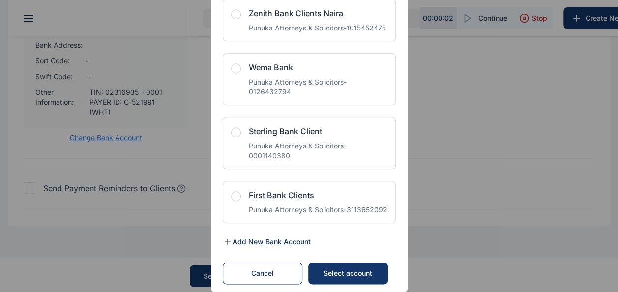
scroll to position [1295, 0]
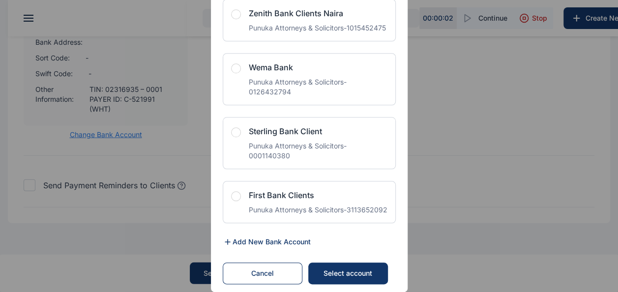
click at [323, 272] on div "Select account" at bounding box center [347, 273] width 60 height 10
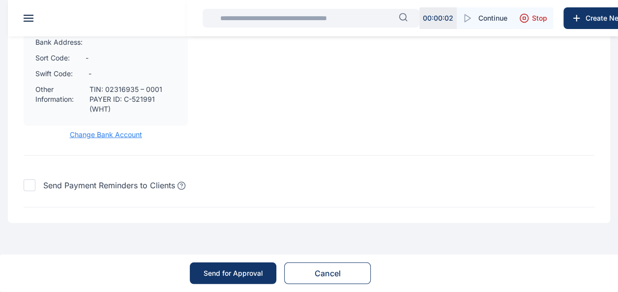
scroll to position [1311, 0]
click at [228, 267] on button "Send for Approval" at bounding box center [233, 273] width 86 height 22
click at [213, 276] on div "Send for Approval" at bounding box center [232, 273] width 59 height 10
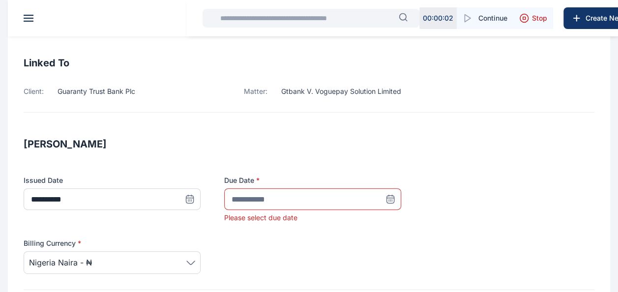
scroll to position [68, 0]
click at [386, 200] on icon at bounding box center [390, 199] width 10 height 10
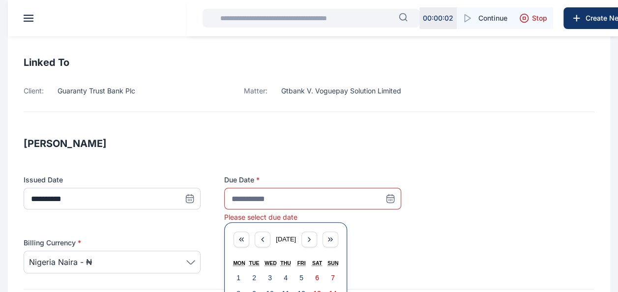
click at [272, 212] on div "Please select due date" at bounding box center [312, 217] width 177 height 10
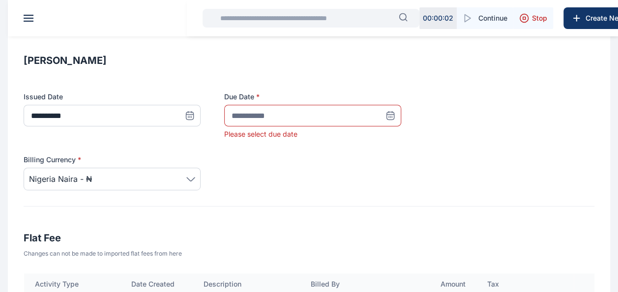
scroll to position [152, 0]
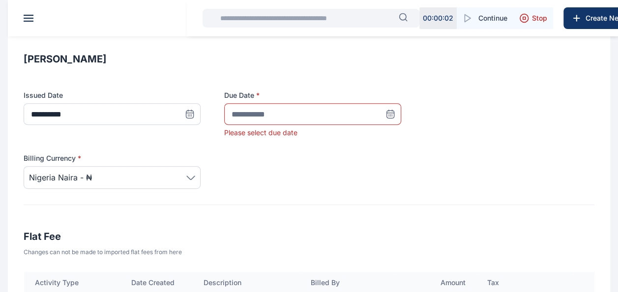
click at [387, 113] on icon at bounding box center [390, 113] width 7 height 0
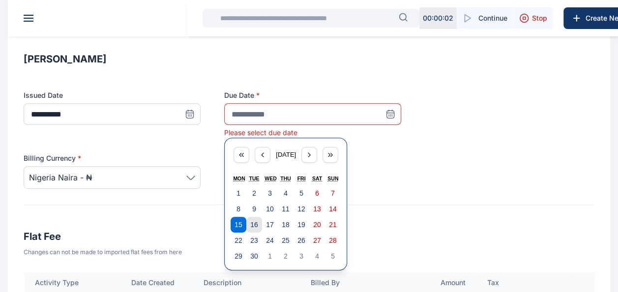
click at [252, 226] on abbr "16" at bounding box center [254, 225] width 8 height 8
type input "**********"
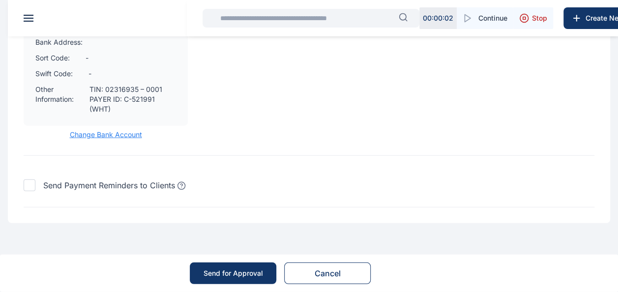
scroll to position [1303, 0]
click at [213, 278] on div "Send for Approval" at bounding box center [232, 273] width 59 height 10
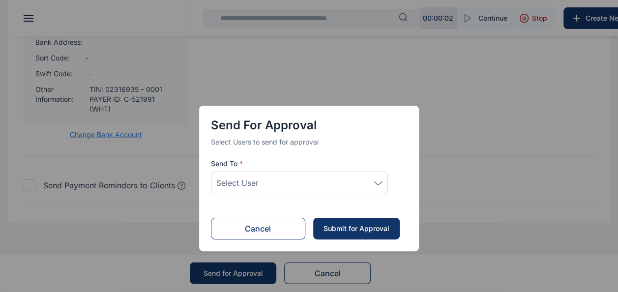
click at [268, 178] on div "Select User" at bounding box center [299, 183] width 166 height 12
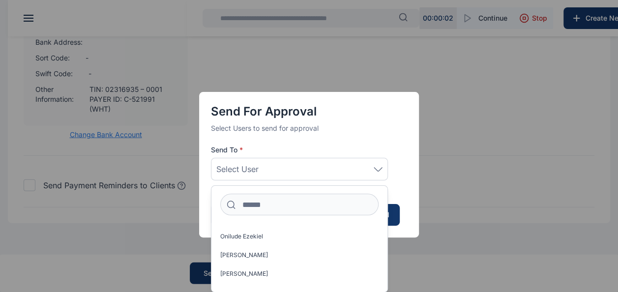
scroll to position [16, 0]
click at [254, 267] on label "[PERSON_NAME]" at bounding box center [299, 273] width 176 height 16
click at [392, 218] on button "Submit for Approval" at bounding box center [356, 215] width 86 height 22
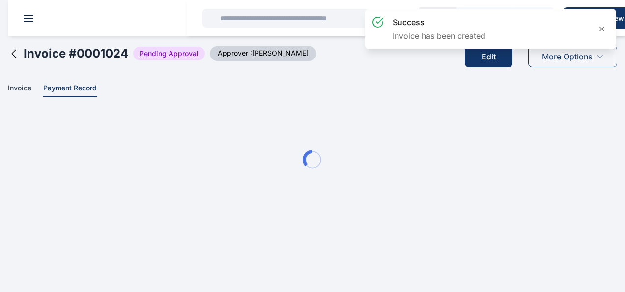
drag, startPoint x: 416, startPoint y: 248, endPoint x: 322, endPoint y: 177, distance: 117.1
